Goal: Task Accomplishment & Management: Manage account settings

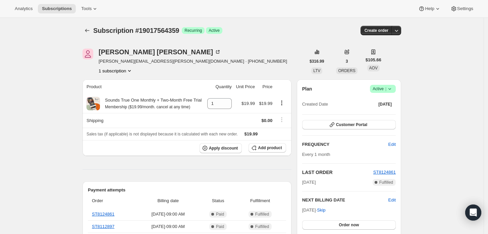
click at [390, 91] on icon at bounding box center [390, 89] width 7 height 7
click at [388, 116] on span "Cancel subscription" at bounding box center [385, 113] width 38 height 7
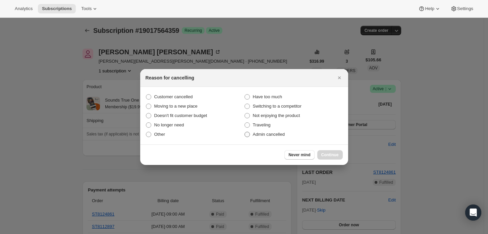
click at [285, 139] on label "Admin cancelled" at bounding box center [293, 134] width 99 height 9
click at [245, 132] on input "Admin cancelled" at bounding box center [245, 132] width 0 height 0
radio input "true"
click at [327, 155] on span "Continue" at bounding box center [329, 154] width 17 height 5
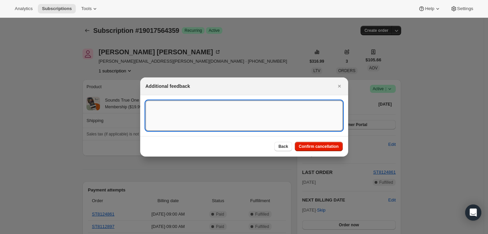
click at [303, 122] on textarea ":rbj:" at bounding box center [244, 116] width 197 height 30
type textarea "Customer requested cancellation and refund."
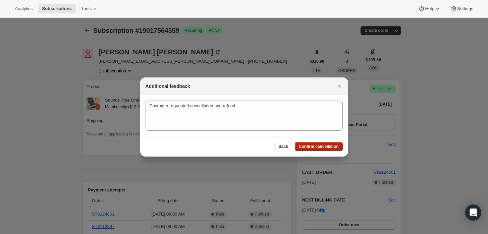
click at [321, 144] on span "Confirm cancellation" at bounding box center [319, 146] width 40 height 5
